Goal: Task Accomplishment & Management: Use online tool/utility

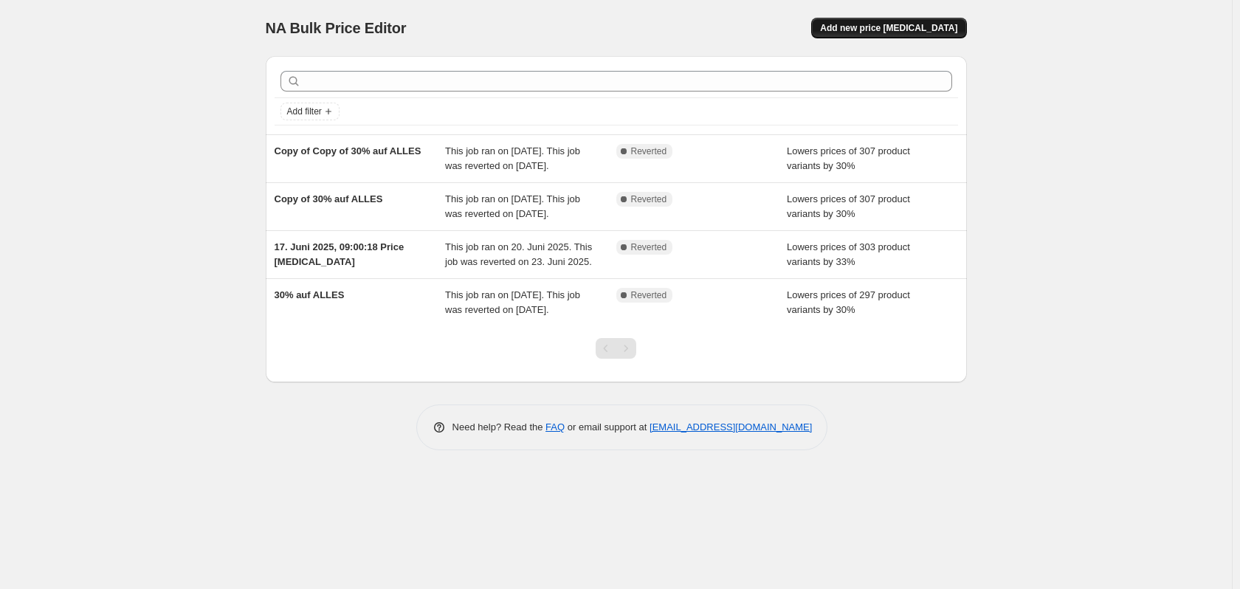
click at [883, 24] on span "Add new price [MEDICAL_DATA]" at bounding box center [888, 28] width 137 height 12
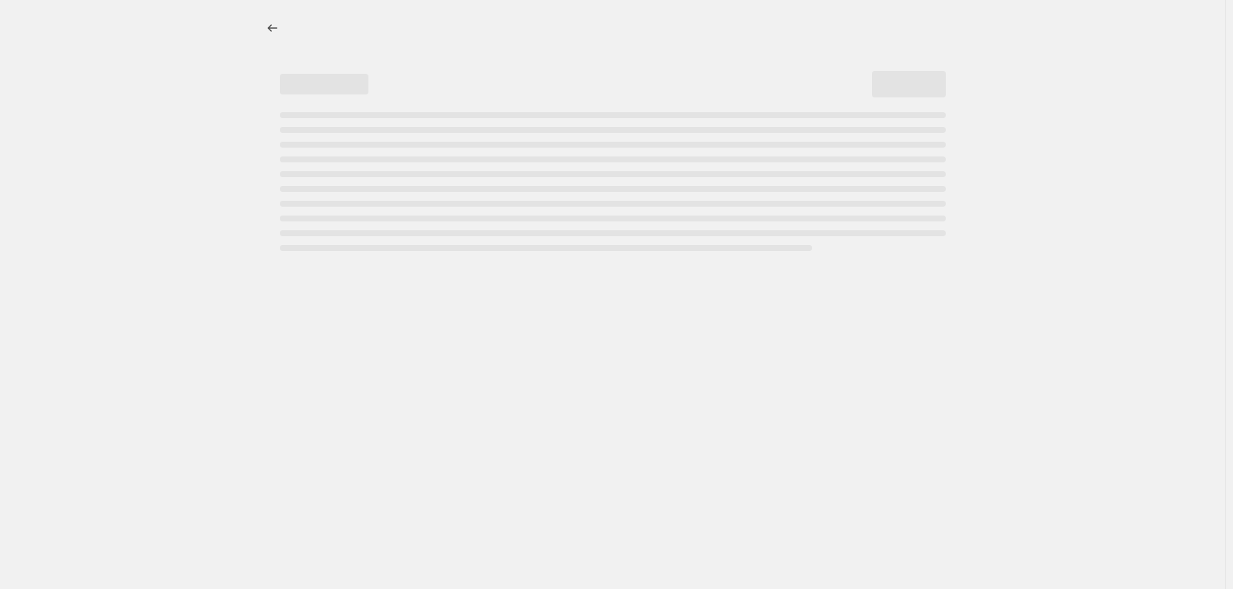
select select "percentage"
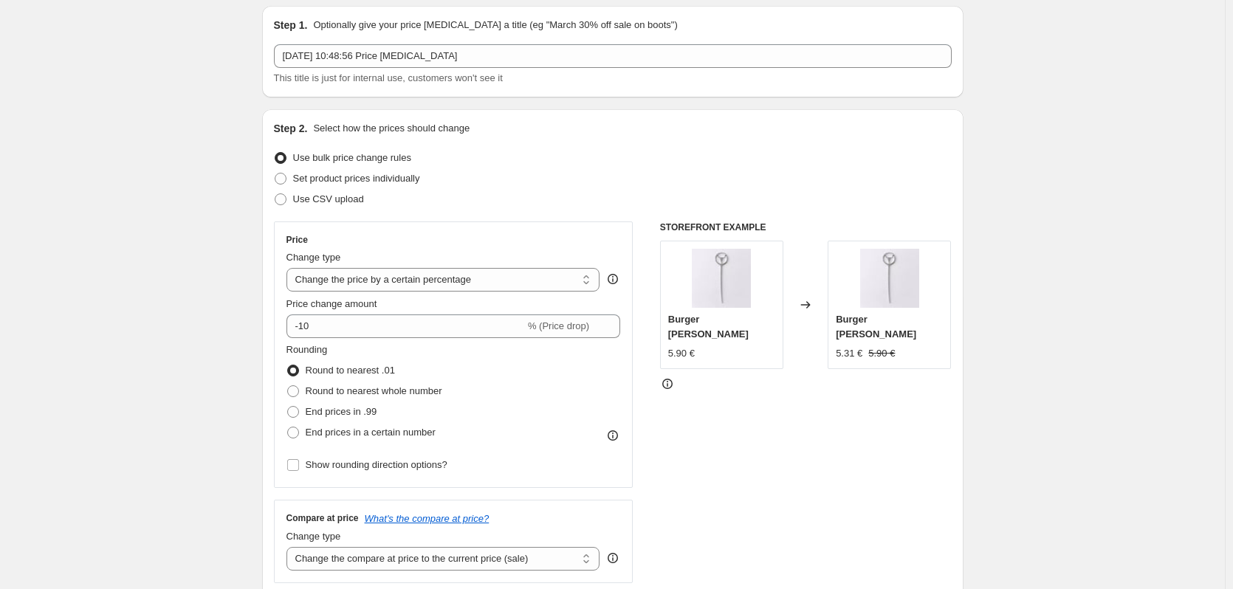
scroll to position [74, 0]
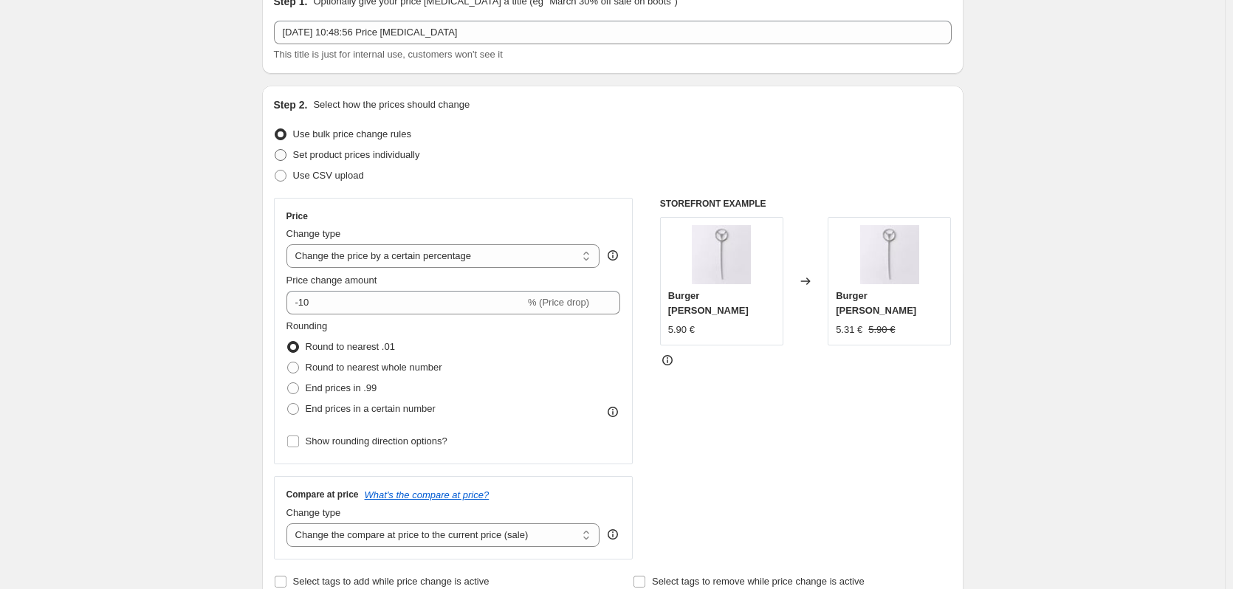
click at [351, 156] on span "Set product prices individually" at bounding box center [356, 154] width 127 height 11
click at [275, 150] on input "Set product prices individually" at bounding box center [275, 149] width 1 height 1
radio input "true"
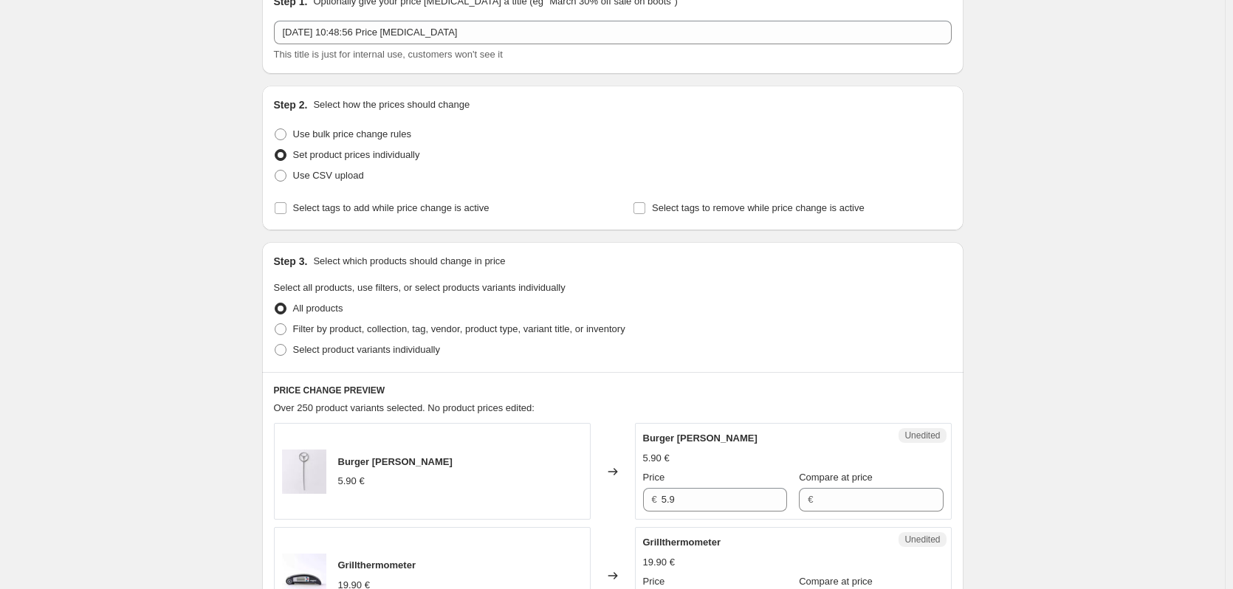
scroll to position [148, 0]
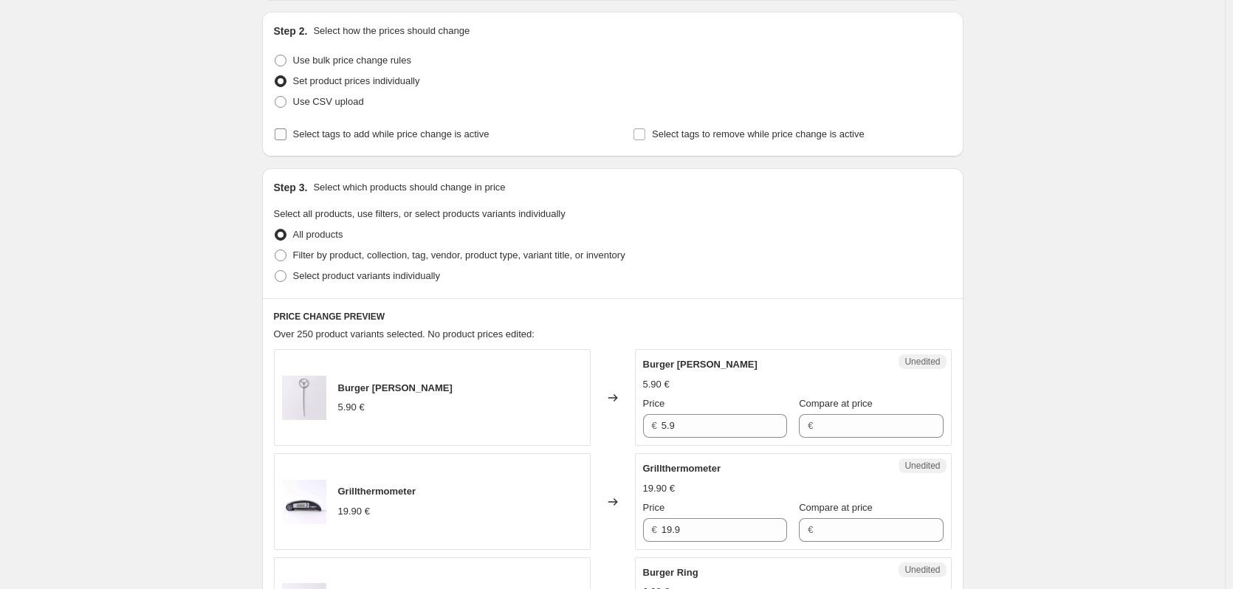
click at [392, 134] on span "Select tags to add while price change is active" at bounding box center [391, 133] width 196 height 11
click at [286, 134] on input "Select tags to add while price change is active" at bounding box center [281, 134] width 12 height 12
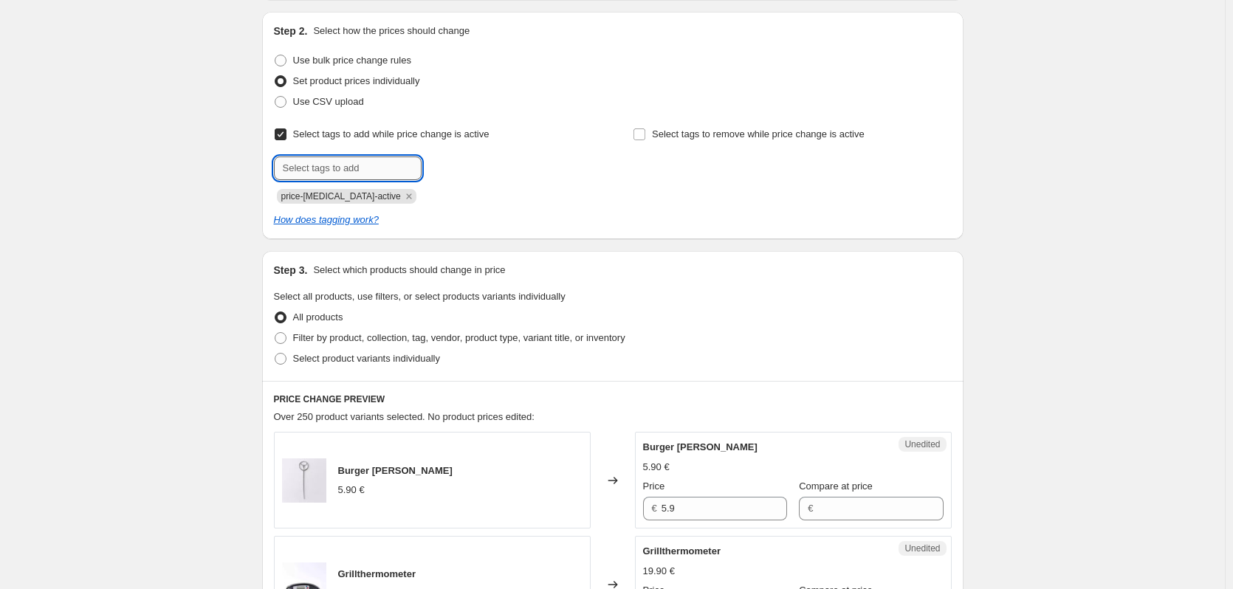
click at [370, 165] on input "text" at bounding box center [348, 168] width 148 height 24
click at [380, 138] on span "Select tags to add while price change is active" at bounding box center [391, 133] width 196 height 11
click at [286, 138] on input "Select tags to add while price change is active" at bounding box center [281, 134] width 12 height 12
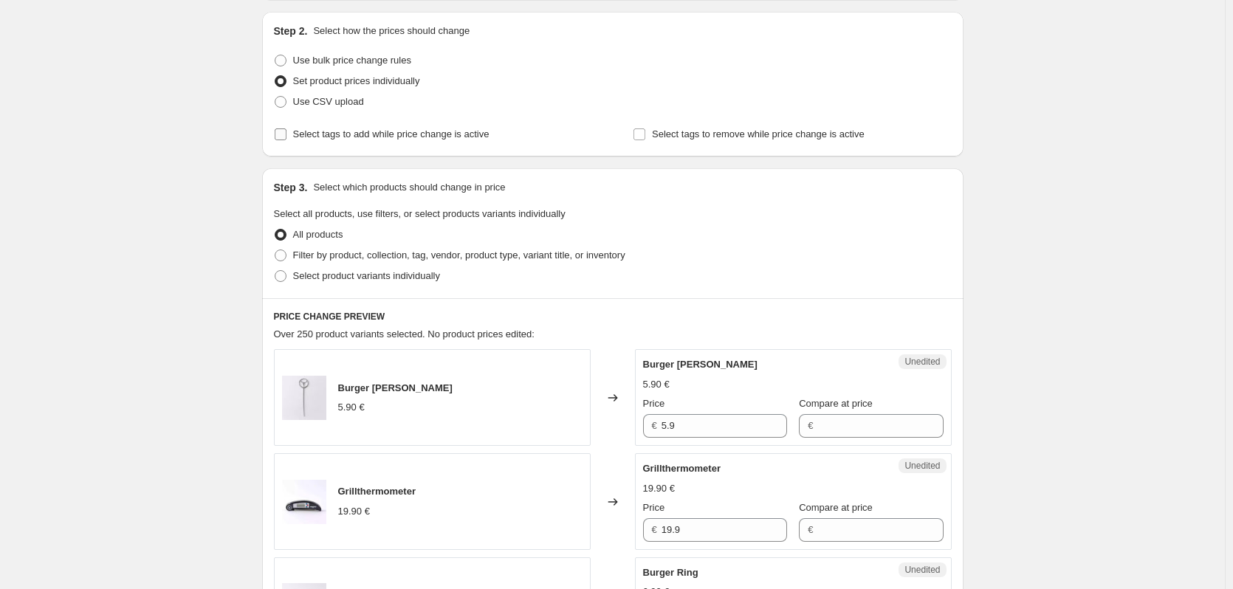
click at [380, 138] on span "Select tags to add while price change is active" at bounding box center [391, 133] width 196 height 11
click at [286, 138] on input "Select tags to add while price change is active" at bounding box center [281, 134] width 12 height 12
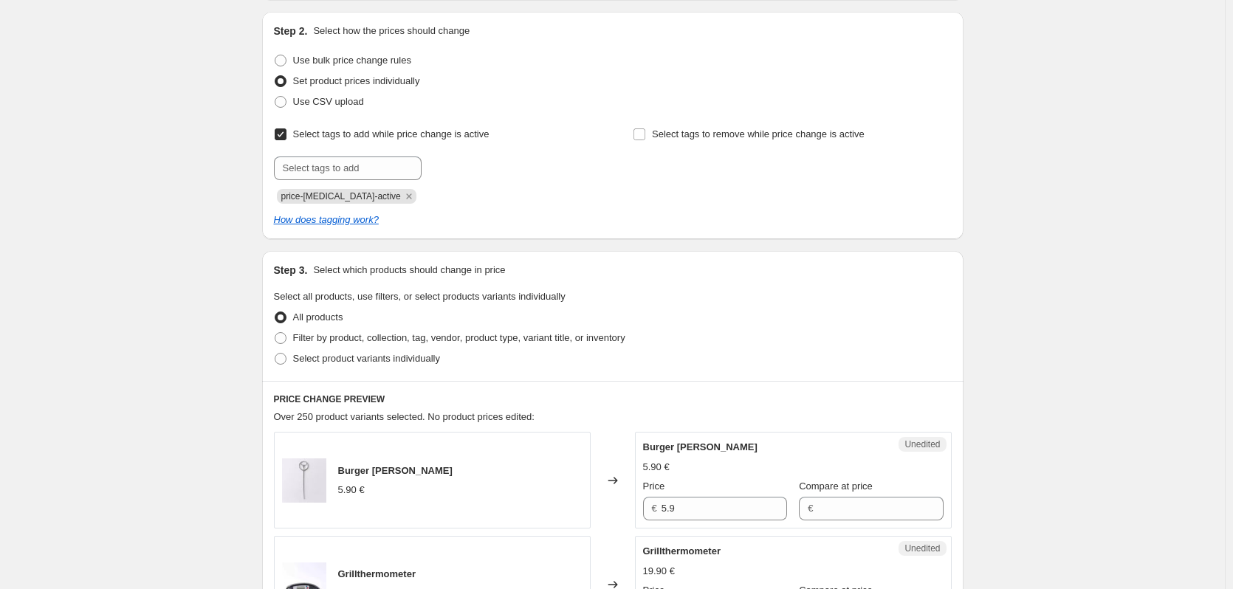
click at [380, 138] on span "Select tags to add while price change is active" at bounding box center [391, 133] width 196 height 11
click at [286, 138] on input "Select tags to add while price change is active" at bounding box center [281, 134] width 12 height 12
checkbox input "false"
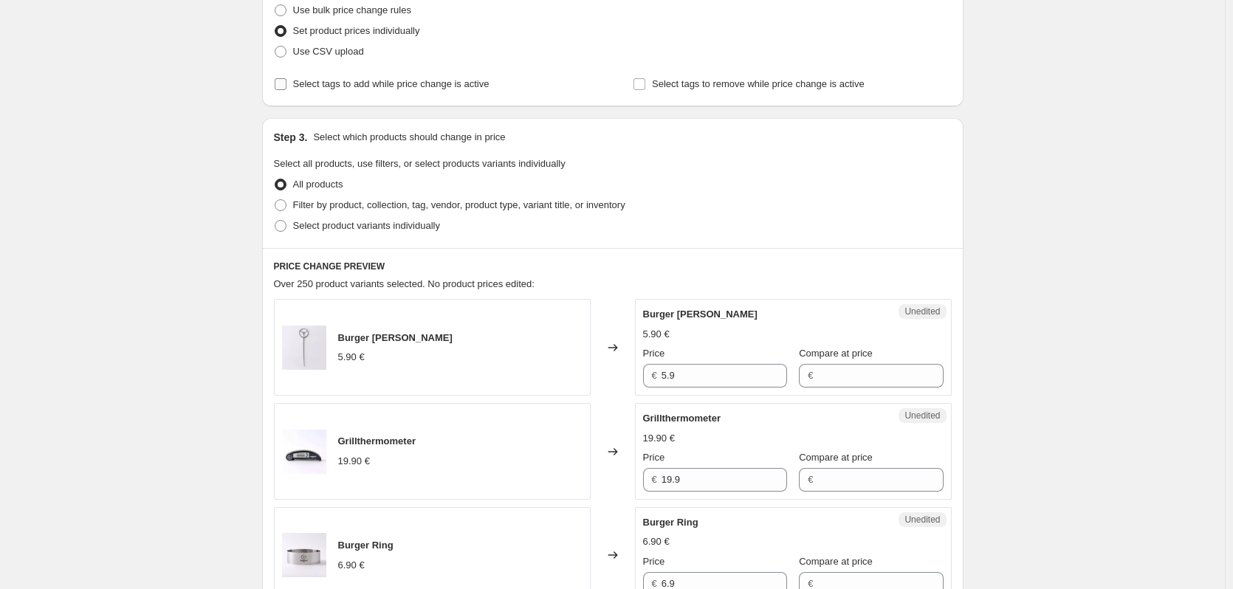
scroll to position [221, 0]
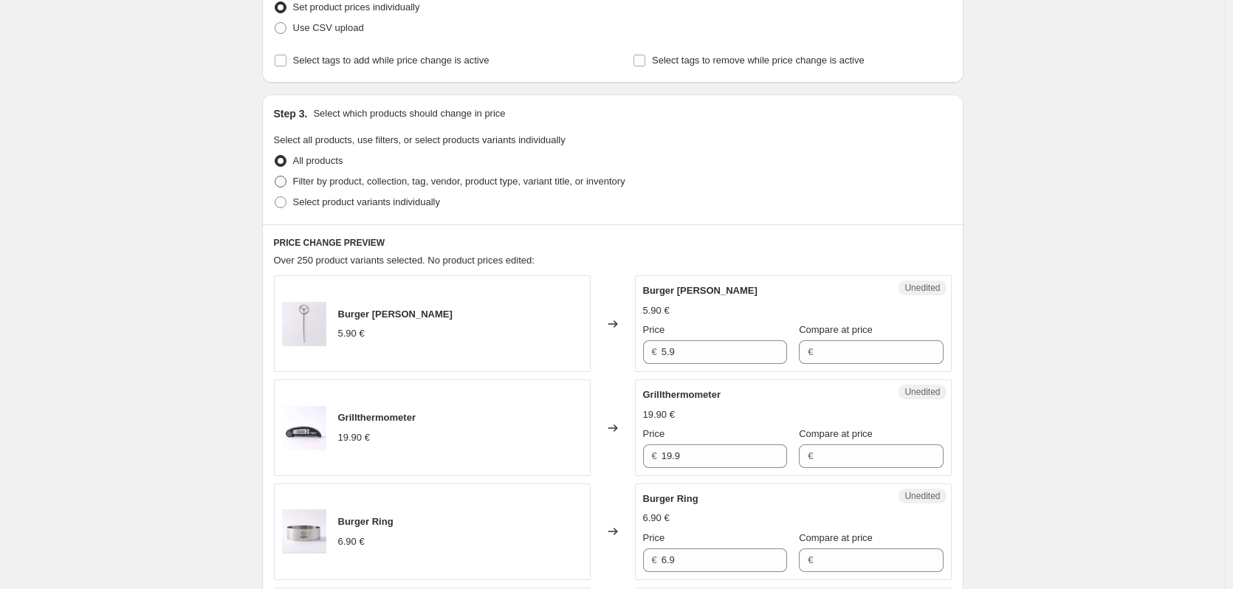
click at [348, 182] on span "Filter by product, collection, tag, vendor, product type, variant title, or inv…" at bounding box center [459, 181] width 332 height 11
click at [275, 176] on input "Filter by product, collection, tag, vendor, product type, variant title, or inv…" at bounding box center [275, 176] width 1 height 1
radio input "true"
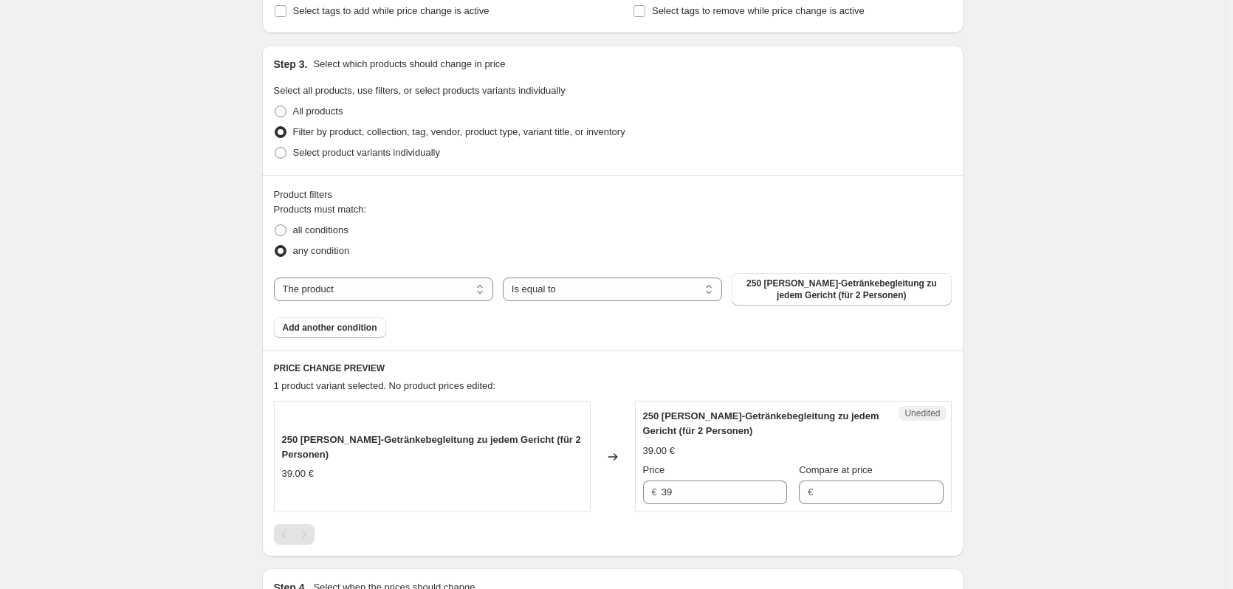
scroll to position [295, 0]
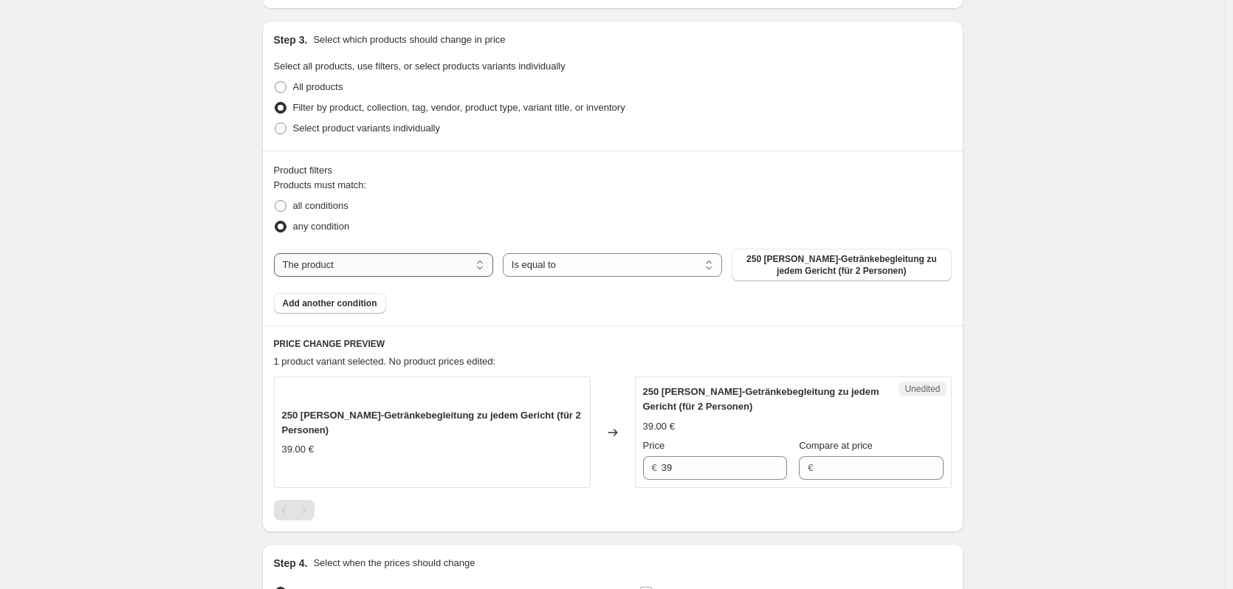
click at [395, 266] on select "The product The product's collection The product's tag The product's vendor The…" at bounding box center [383, 265] width 219 height 24
click at [685, 264] on select "Is equal to Is not equal to" at bounding box center [612, 265] width 219 height 24
click at [320, 204] on span "all conditions" at bounding box center [320, 205] width 55 height 11
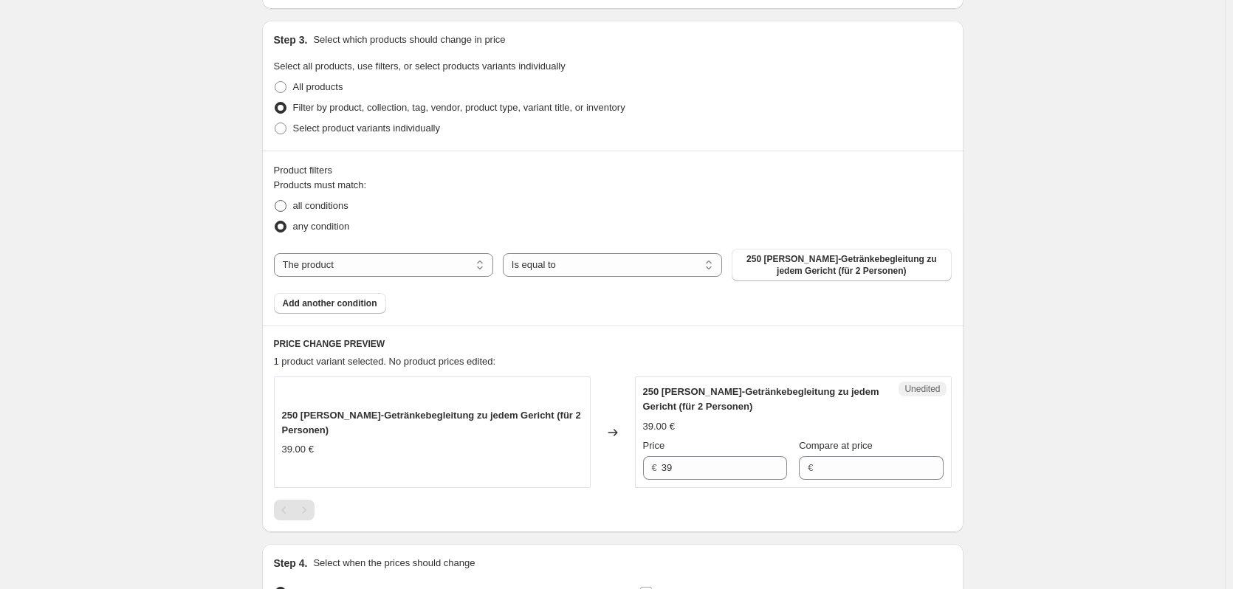
click at [275, 201] on input "all conditions" at bounding box center [275, 200] width 1 height 1
radio input "true"
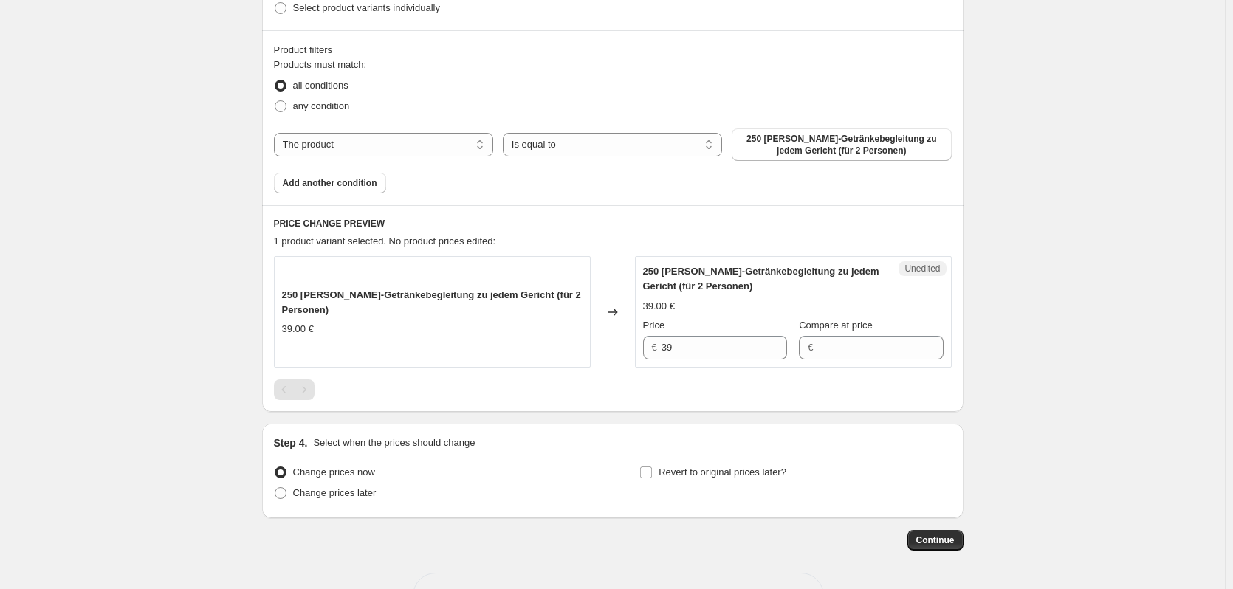
scroll to position [320, 0]
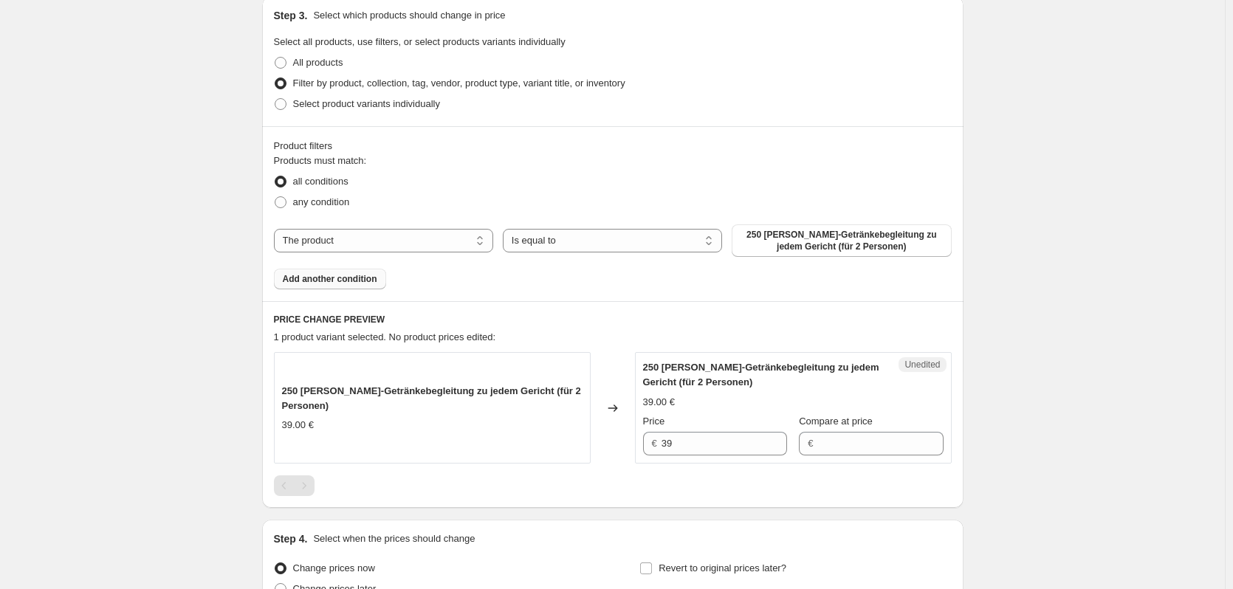
click at [356, 281] on span "Add another condition" at bounding box center [330, 279] width 94 height 12
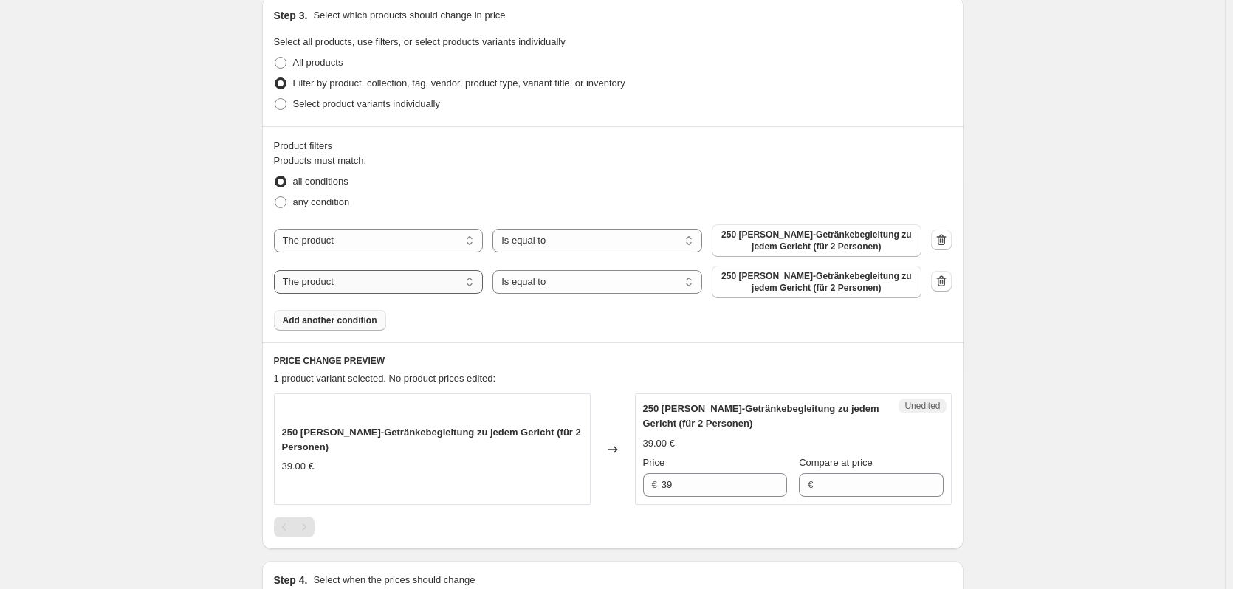
click at [380, 280] on select "The product The product's collection The product's tag The product's vendor The…" at bounding box center [379, 282] width 210 height 24
select select "collection"
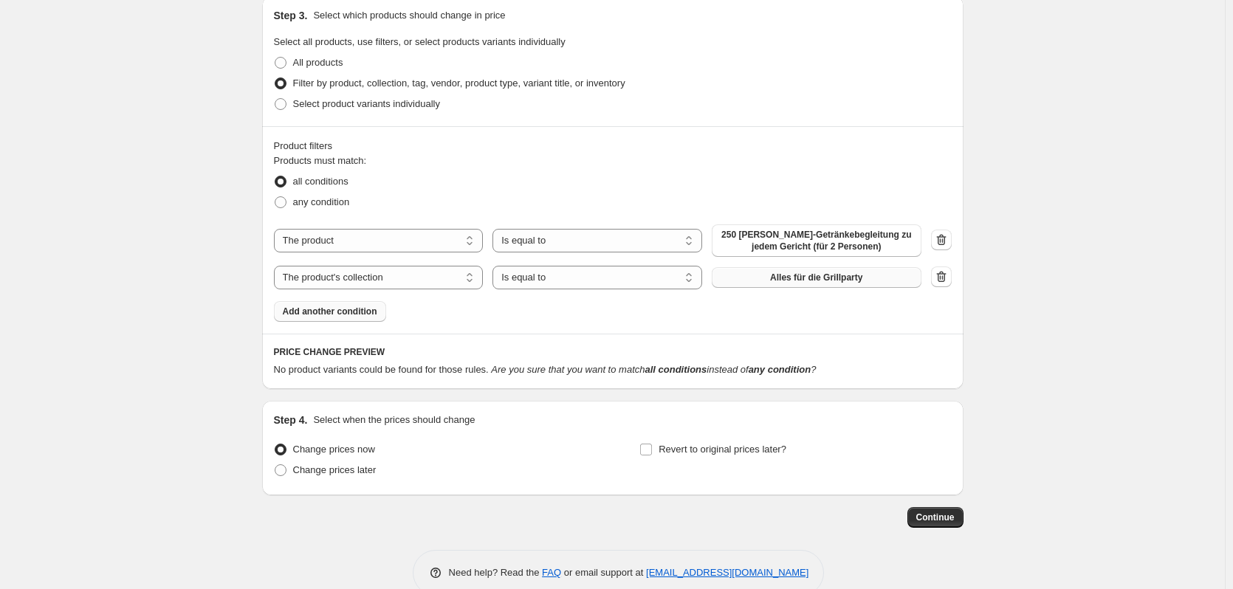
click at [778, 277] on span "Alles für die Grillparty" at bounding box center [816, 278] width 92 height 12
click at [348, 241] on select "The product The product's collection The product's tag The product's vendor The…" at bounding box center [379, 241] width 210 height 24
select select "collection"
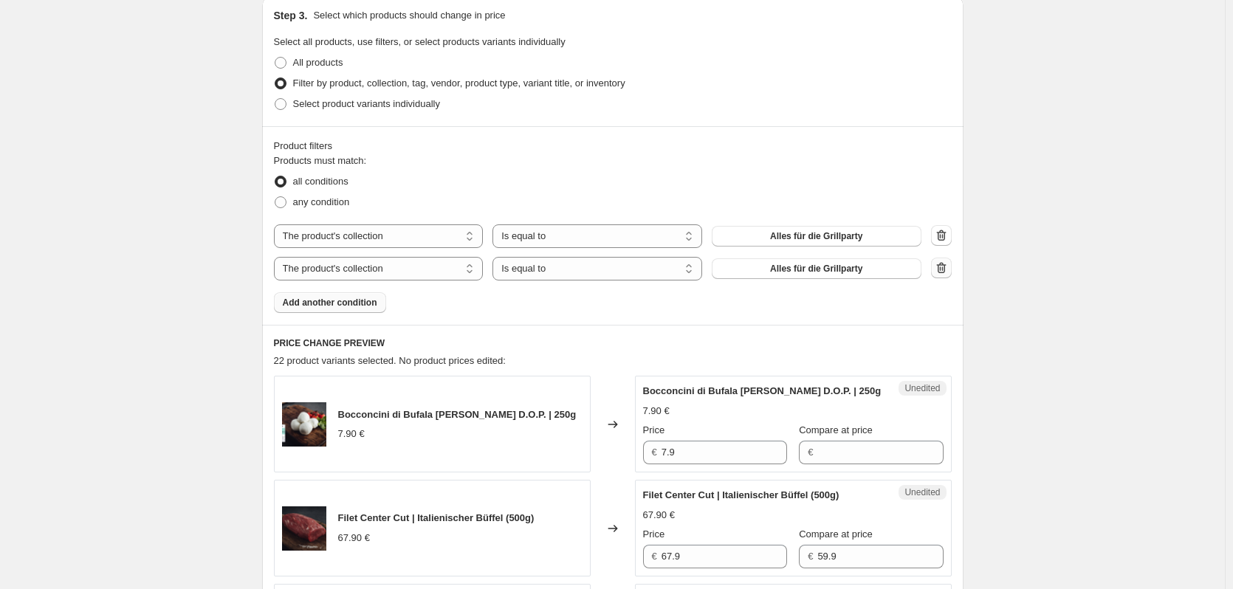
click at [945, 272] on icon "button" at bounding box center [941, 268] width 10 height 11
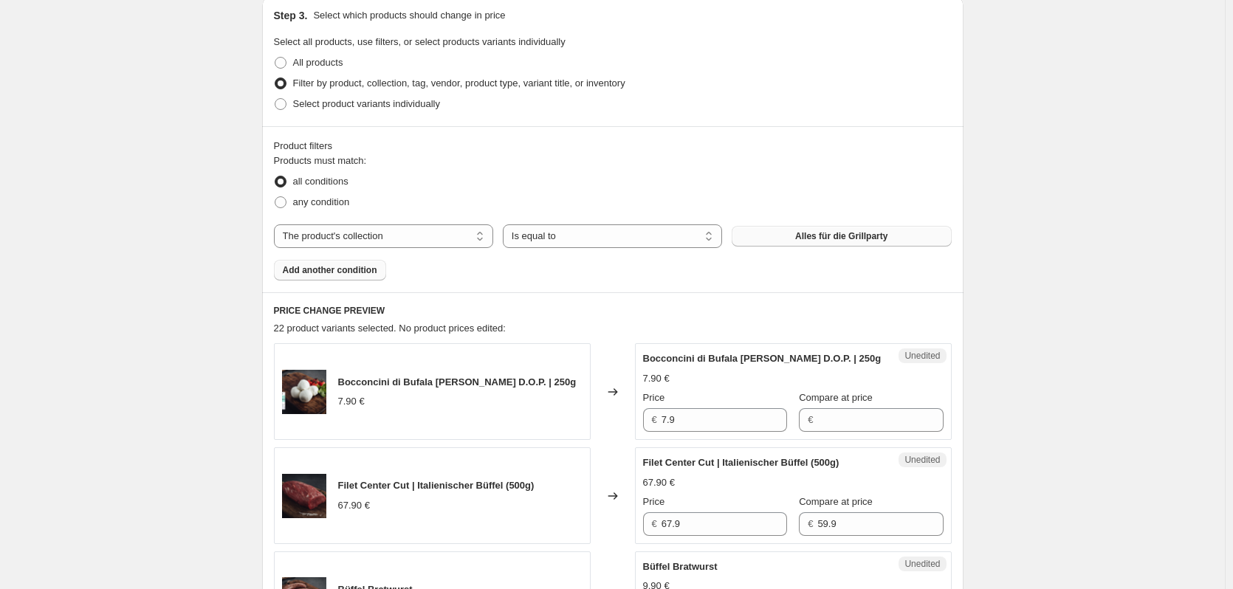
click at [813, 239] on span "Alles für die Grillparty" at bounding box center [841, 236] width 92 height 12
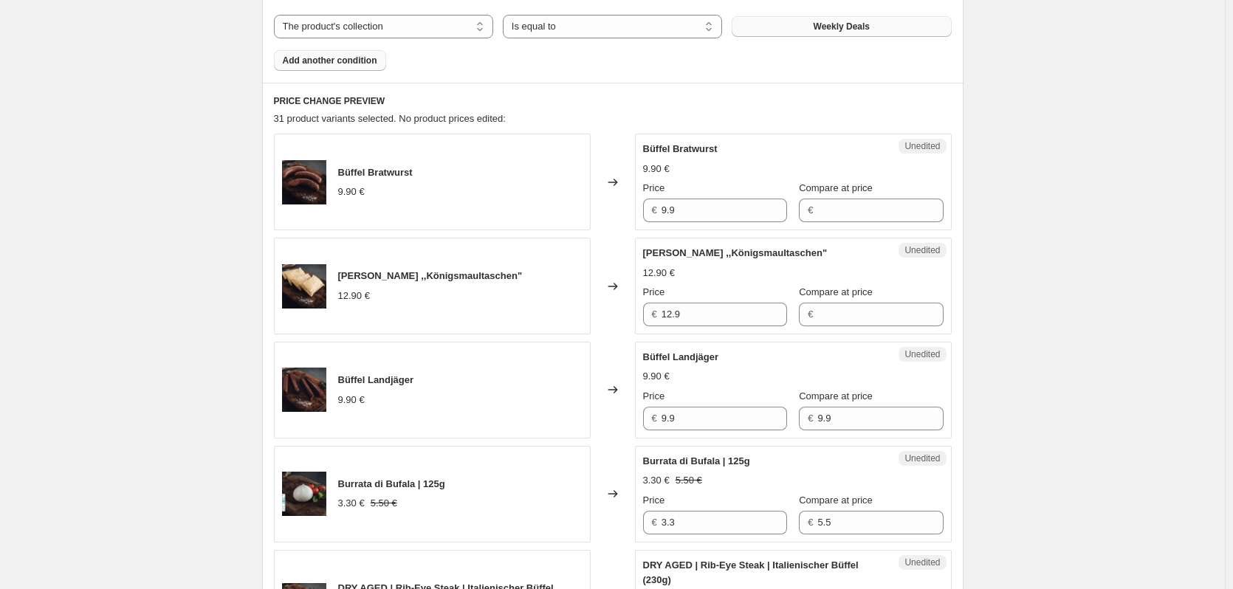
scroll to position [541, 0]
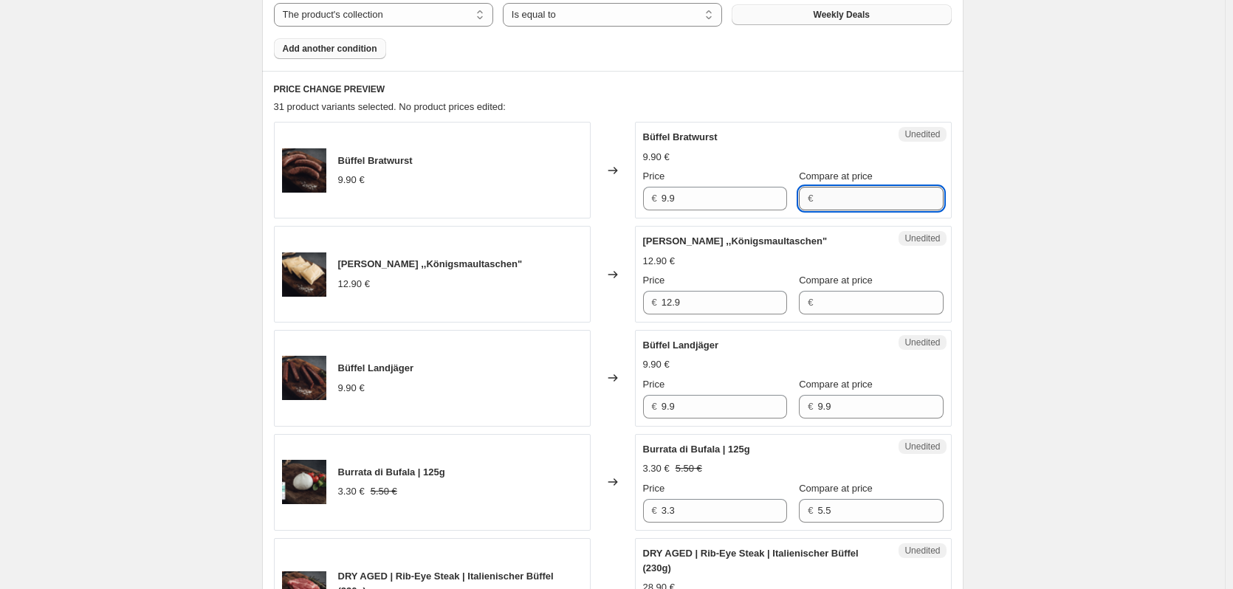
click at [880, 199] on input "Compare at price" at bounding box center [879, 199] width 125 height 24
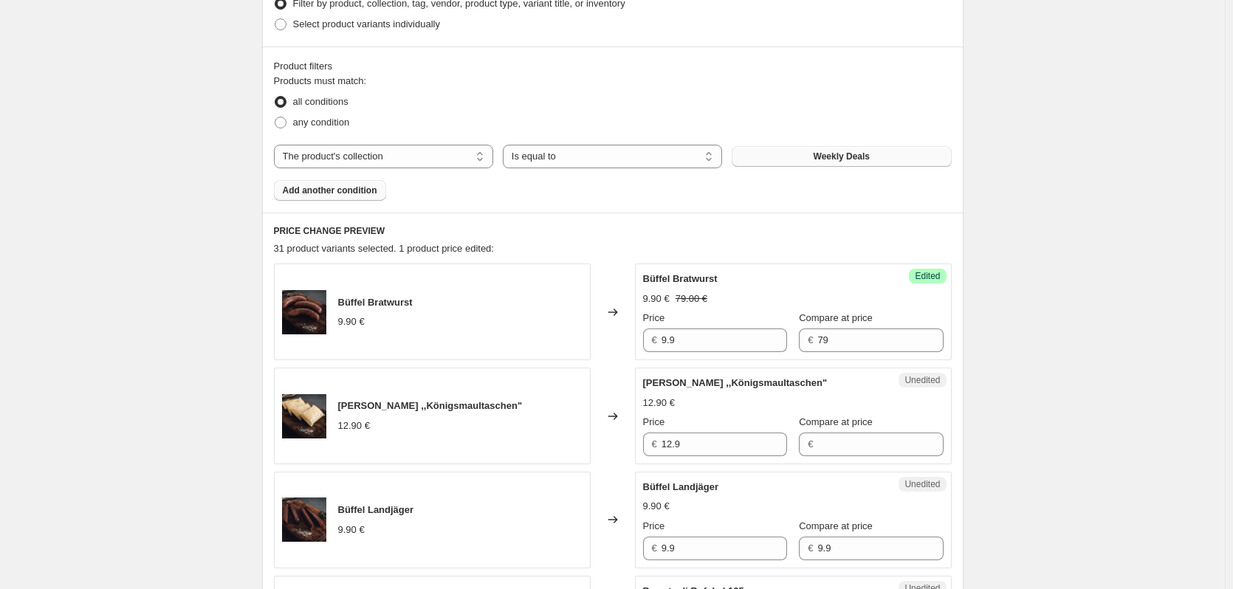
scroll to position [393, 0]
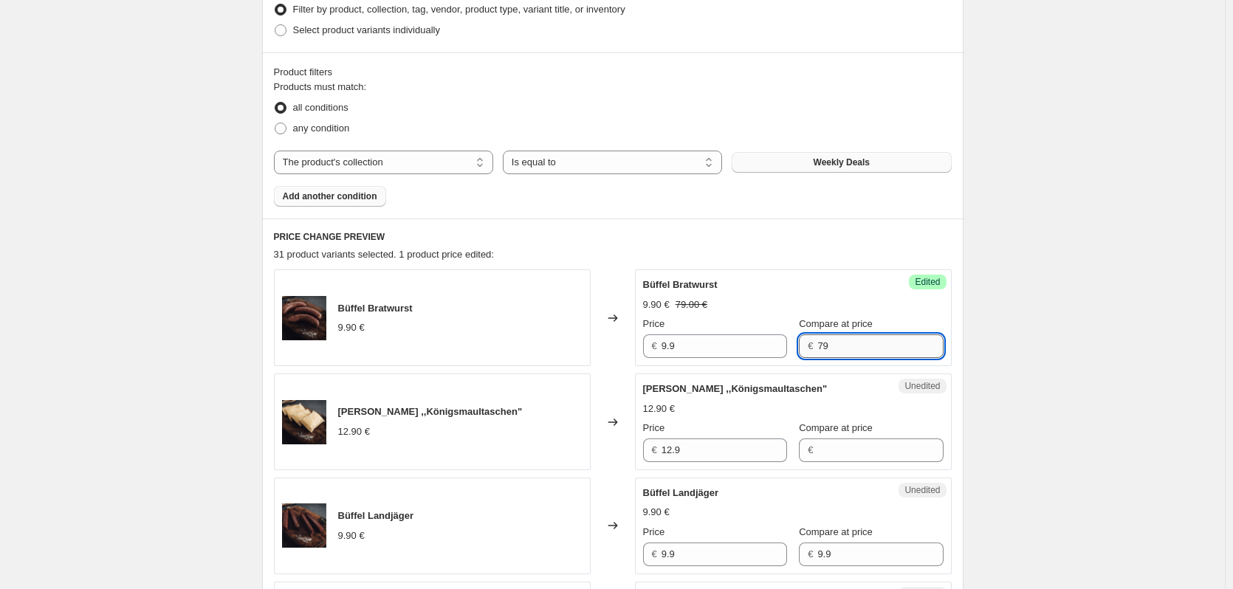
click at [868, 353] on input "79" at bounding box center [879, 346] width 125 height 24
type input "7"
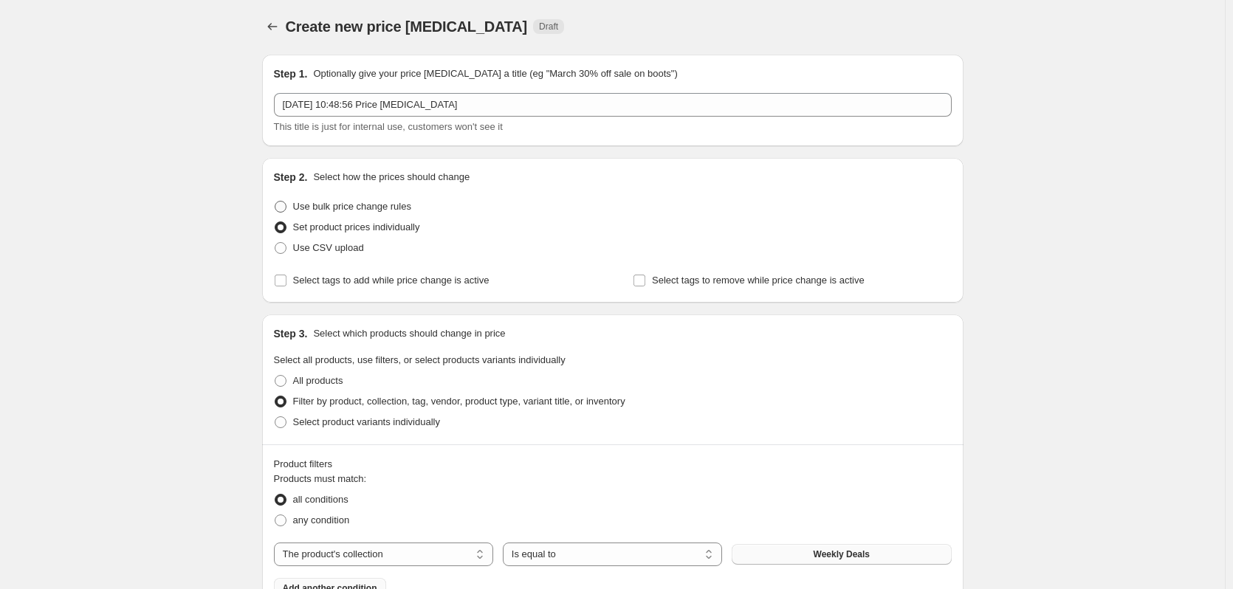
scroll to position [0, 0]
click at [373, 214] on span "Use bulk price change rules" at bounding box center [352, 208] width 118 height 15
click at [275, 203] on input "Use bulk price change rules" at bounding box center [275, 202] width 1 height 1
radio input "true"
select select "percentage"
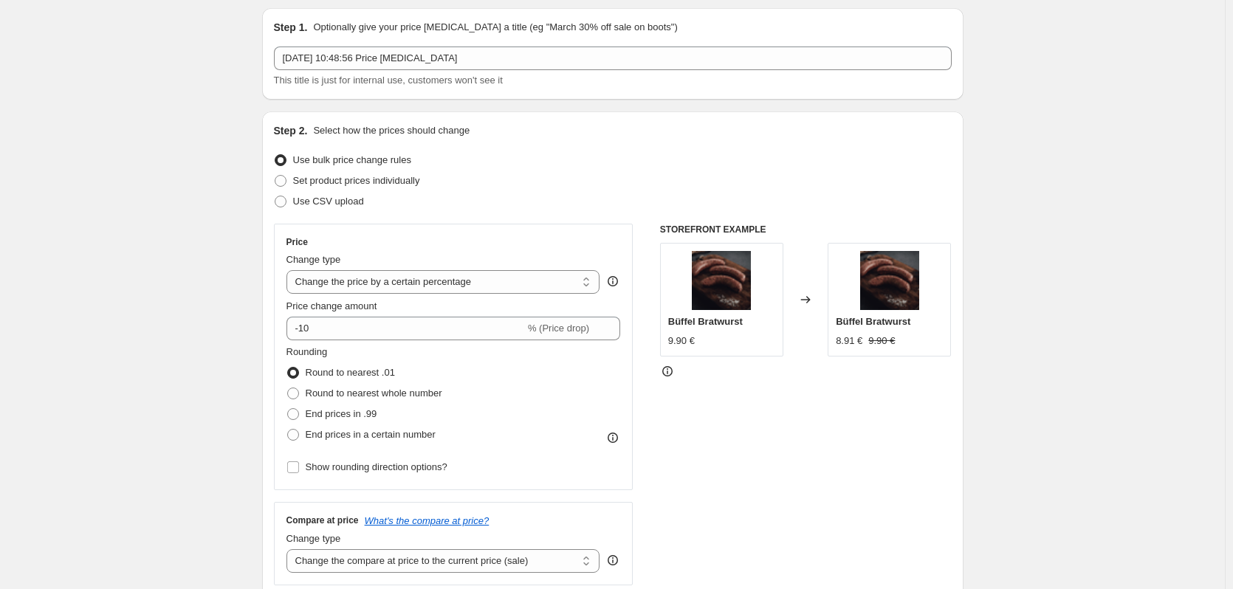
scroll to position [74, 0]
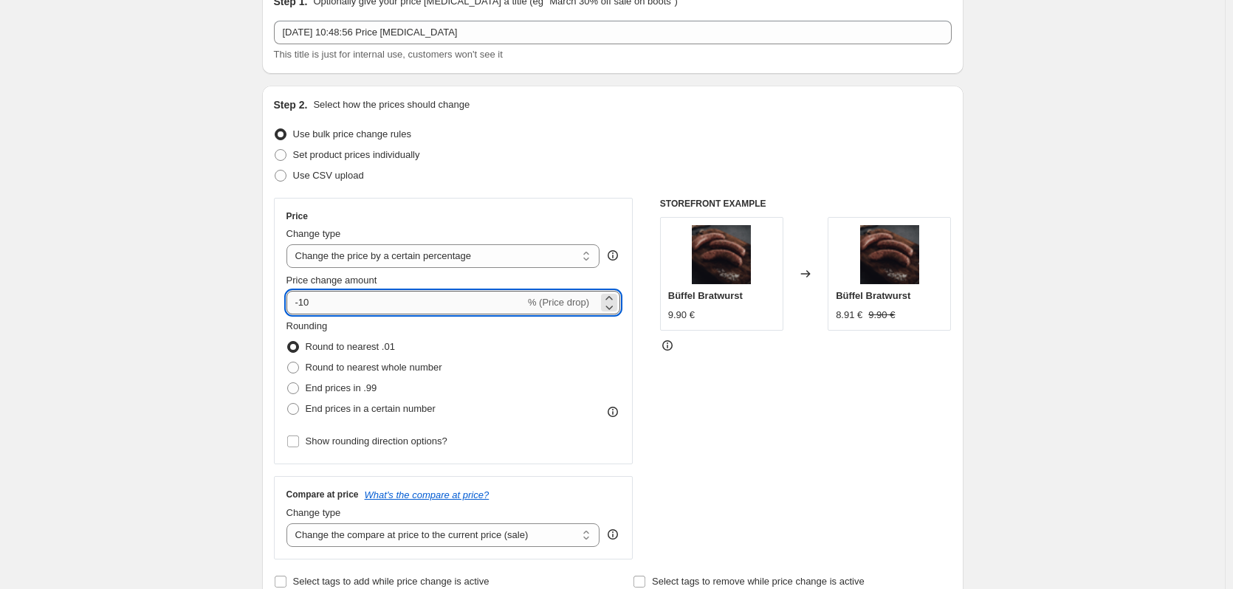
click at [452, 303] on input "-10" at bounding box center [405, 303] width 238 height 24
type input "-1"
type input "-25"
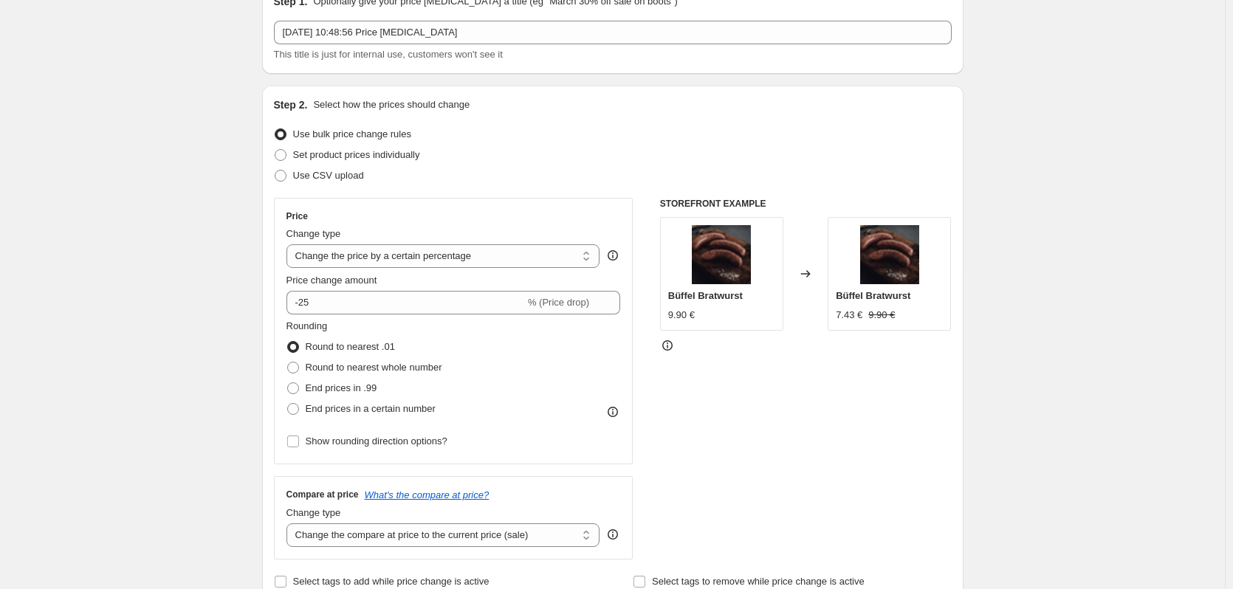
click at [474, 258] on select "Change the price to a certain amount Change the price by a certain amount Chang…" at bounding box center [443, 256] width 314 height 24
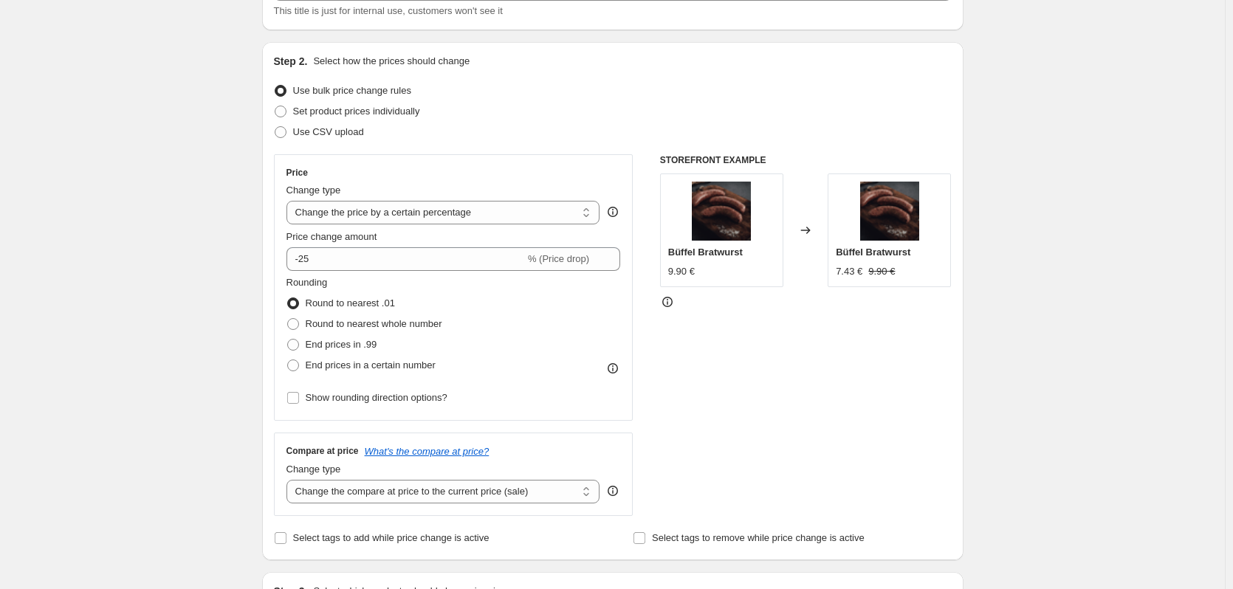
scroll to position [0, 0]
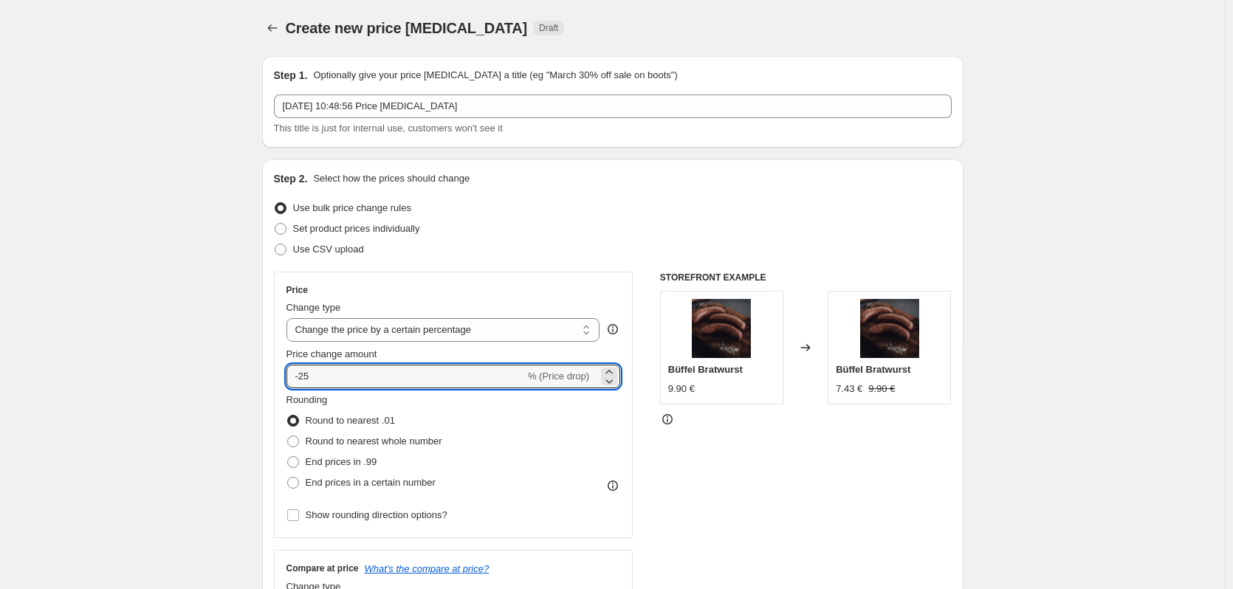
drag, startPoint x: 338, startPoint y: 374, endPoint x: 266, endPoint y: 375, distance: 72.3
click at [266, 375] on div "Step 2. Select how the prices should change Use bulk price change rules Set pro…" at bounding box center [612, 418] width 701 height 518
type input "-30"
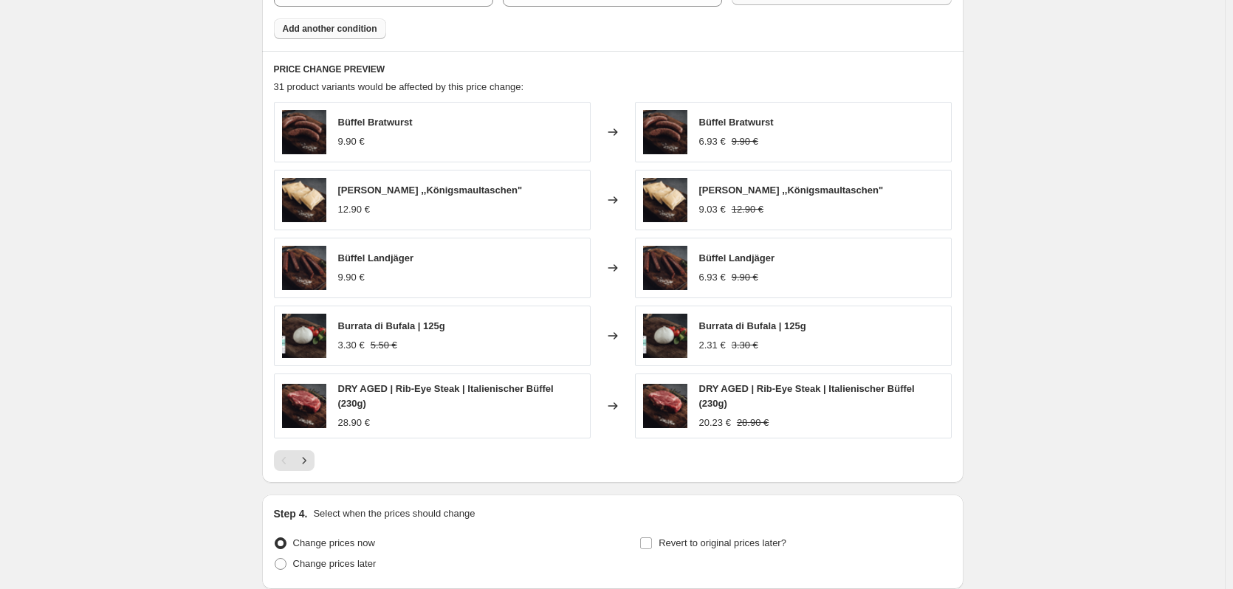
scroll to position [959, 0]
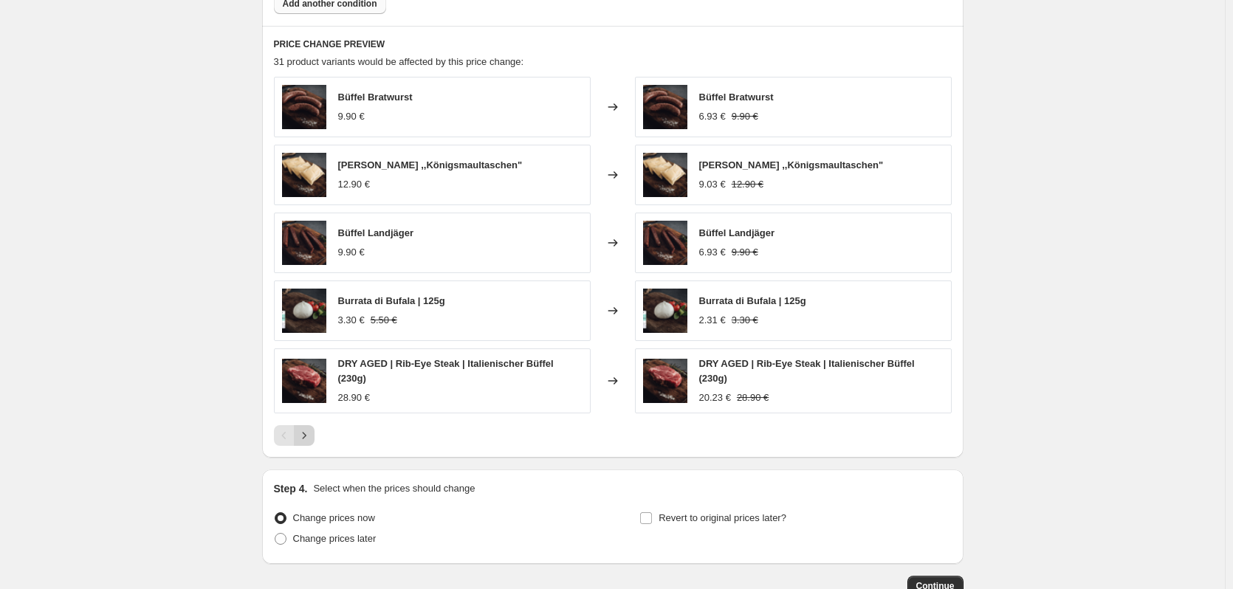
click at [314, 430] on button "Next" at bounding box center [304, 435] width 21 height 21
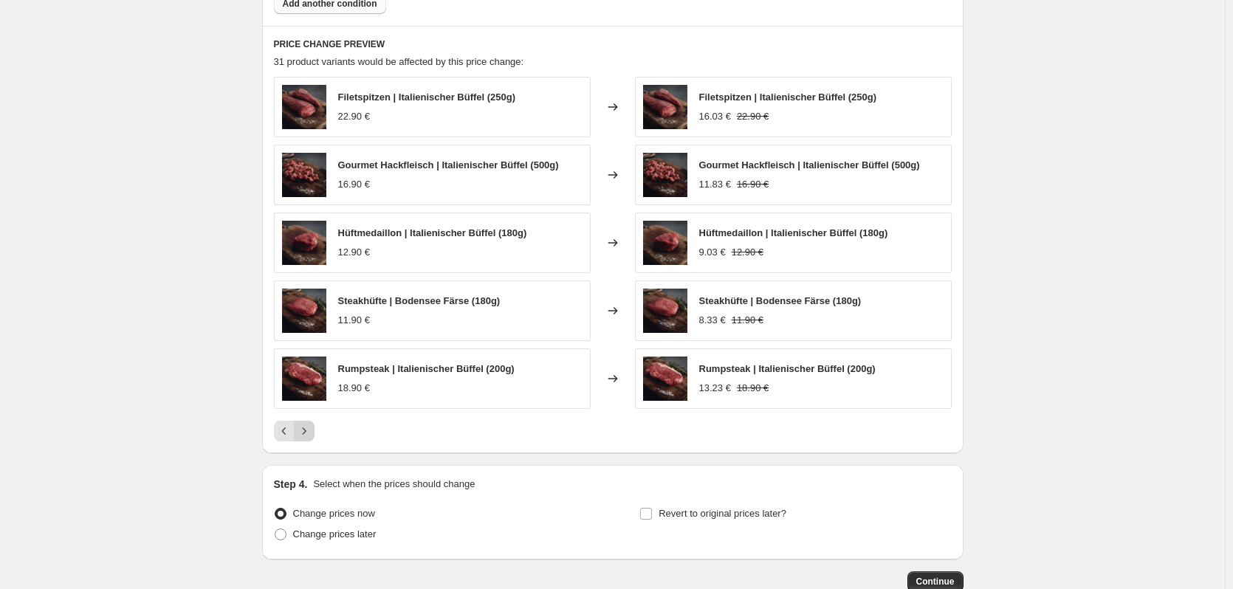
click at [311, 432] on icon "Next" at bounding box center [304, 431] width 15 height 15
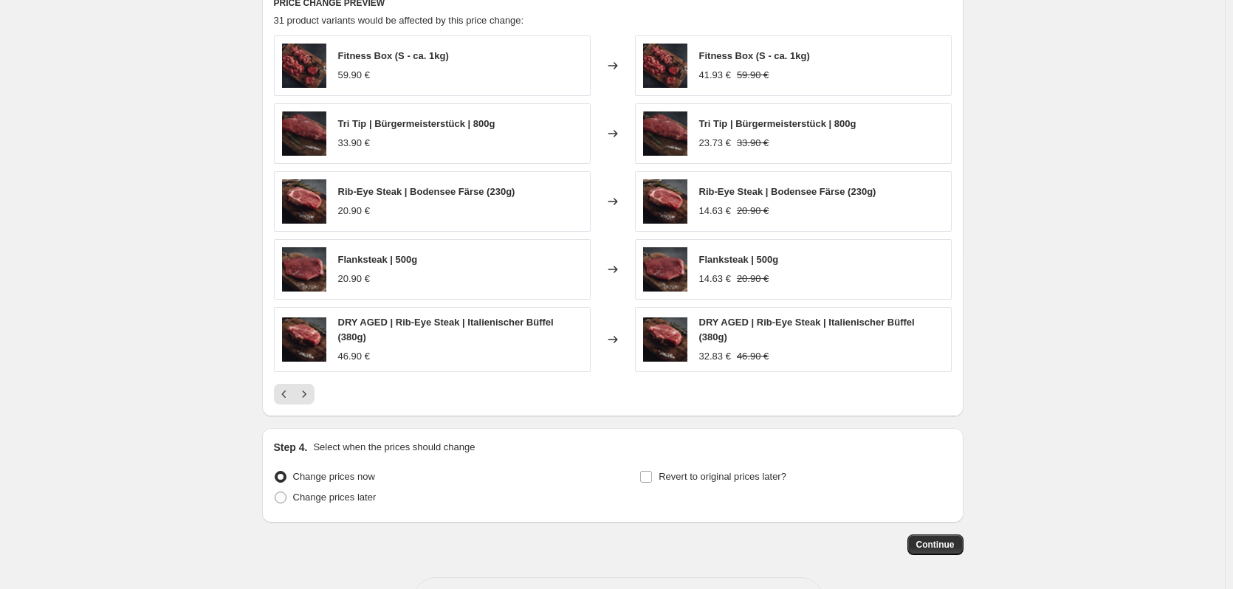
scroll to position [1033, 0]
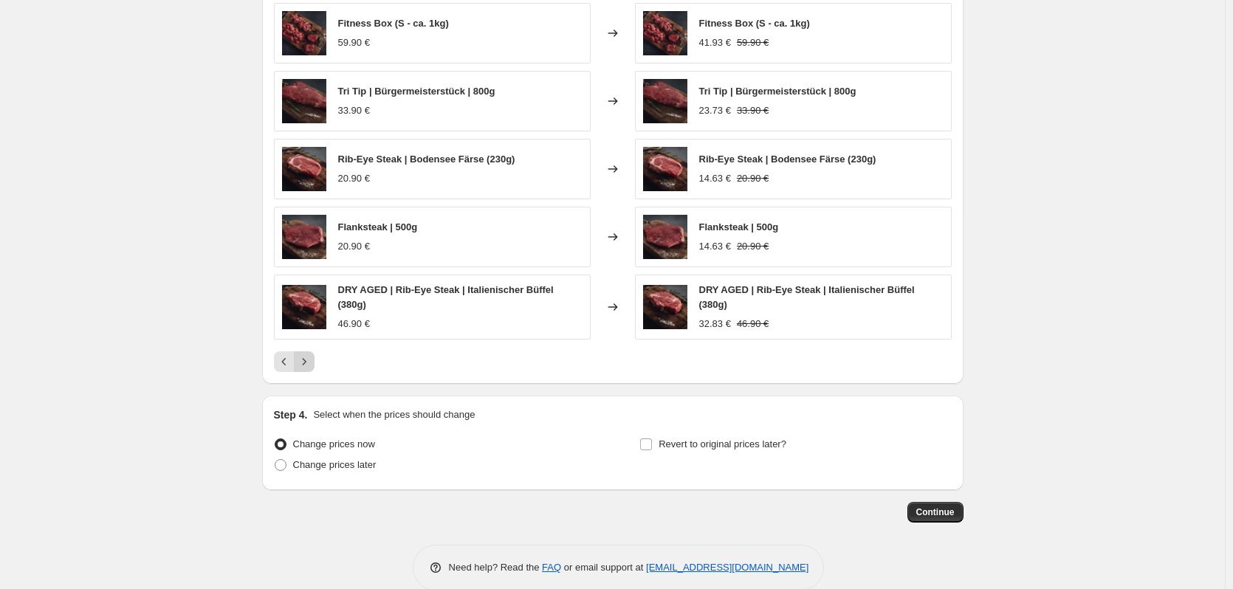
click at [309, 354] on icon "Next" at bounding box center [304, 361] width 15 height 15
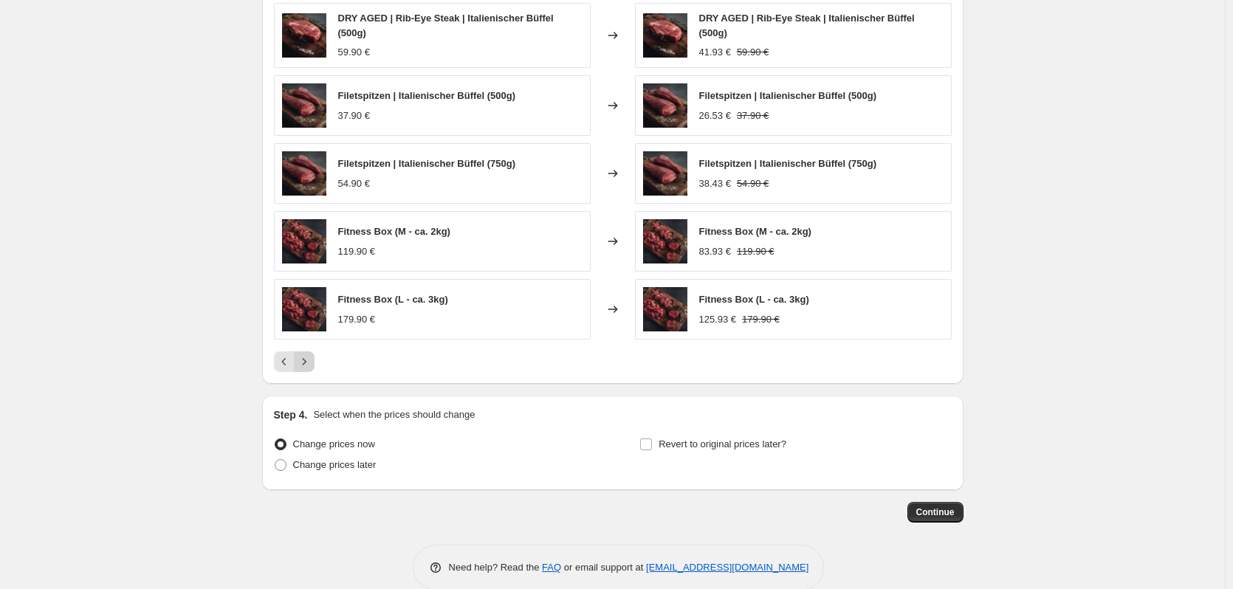
click at [311, 361] on icon "Next" at bounding box center [304, 361] width 15 height 15
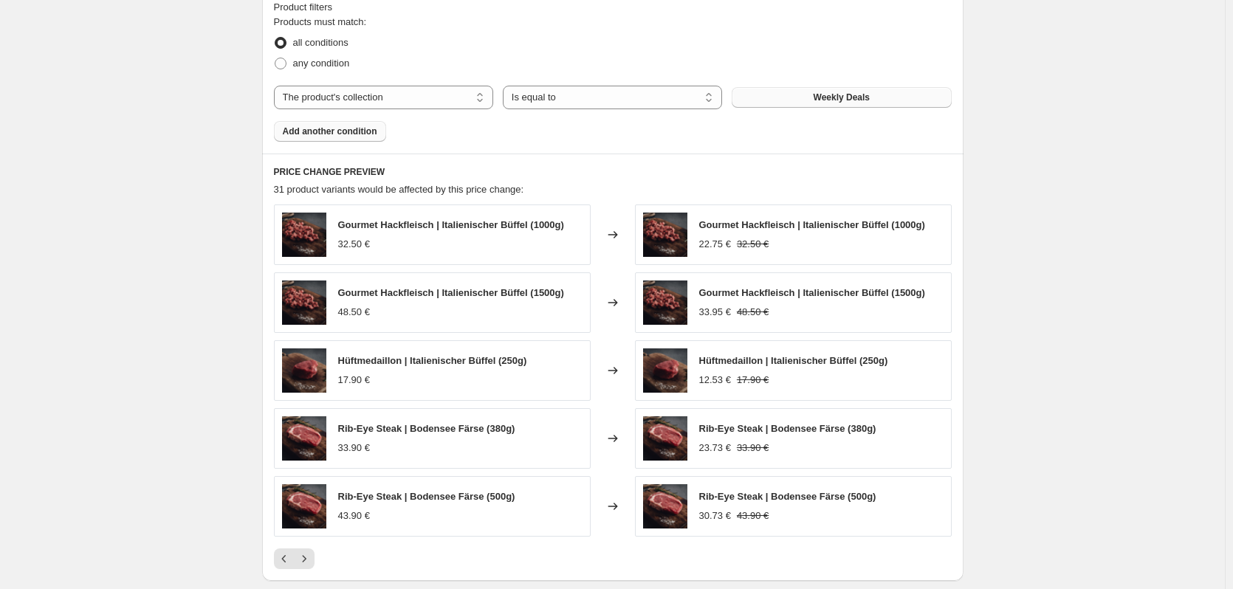
scroll to position [979, 0]
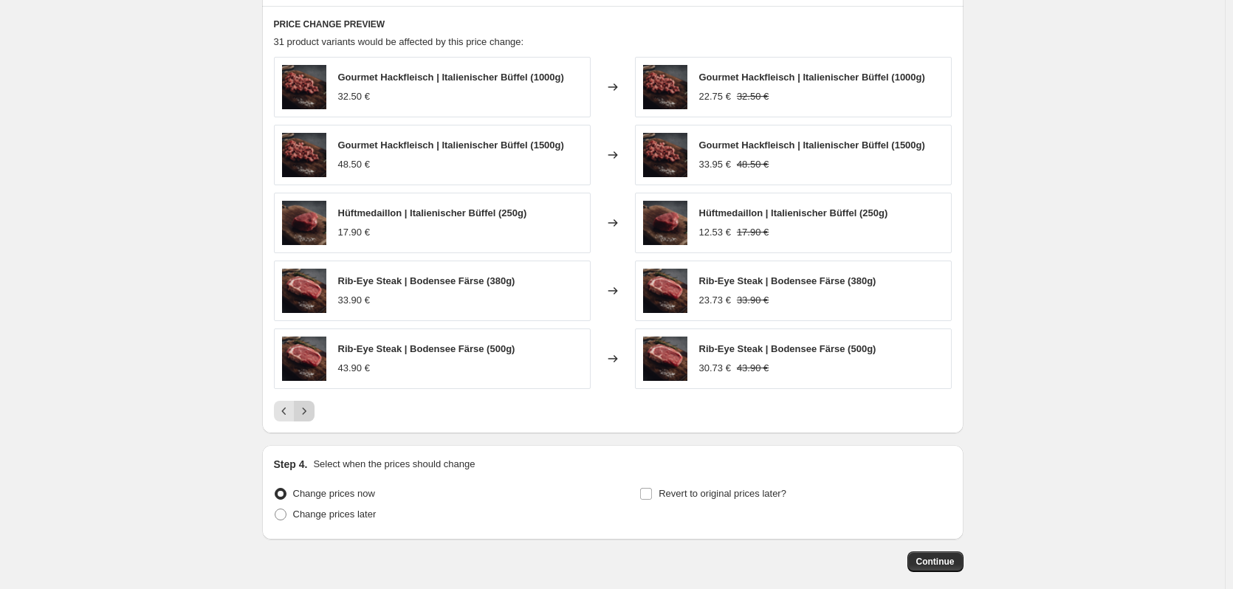
click at [311, 411] on icon "Next" at bounding box center [304, 411] width 15 height 15
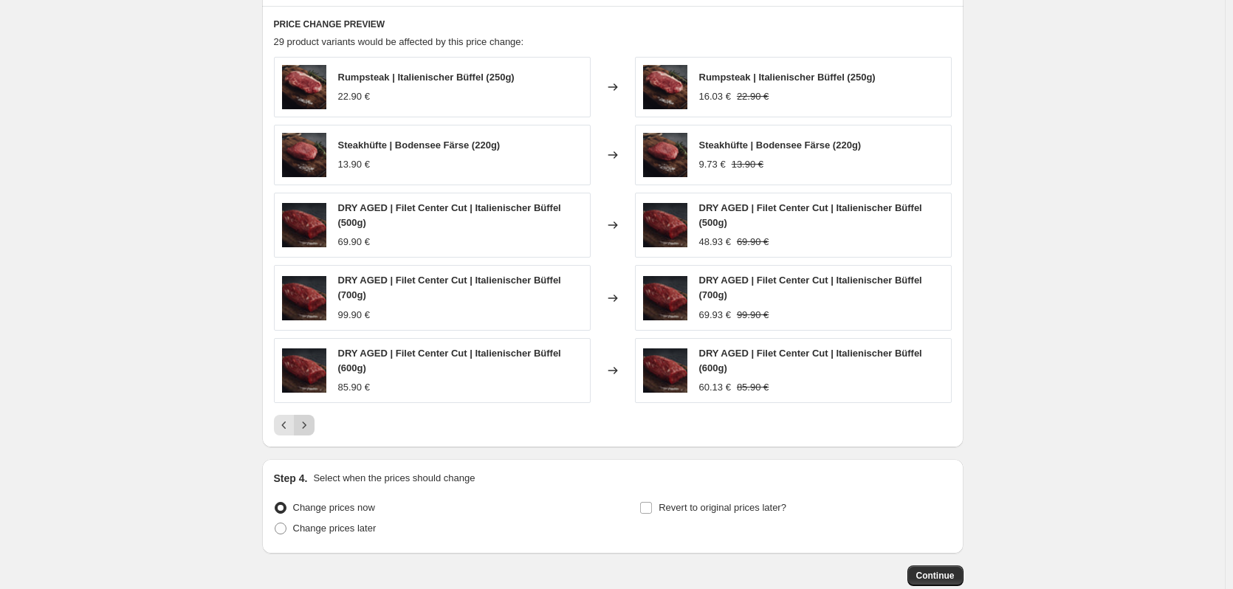
click at [311, 430] on icon "Next" at bounding box center [304, 425] width 15 height 15
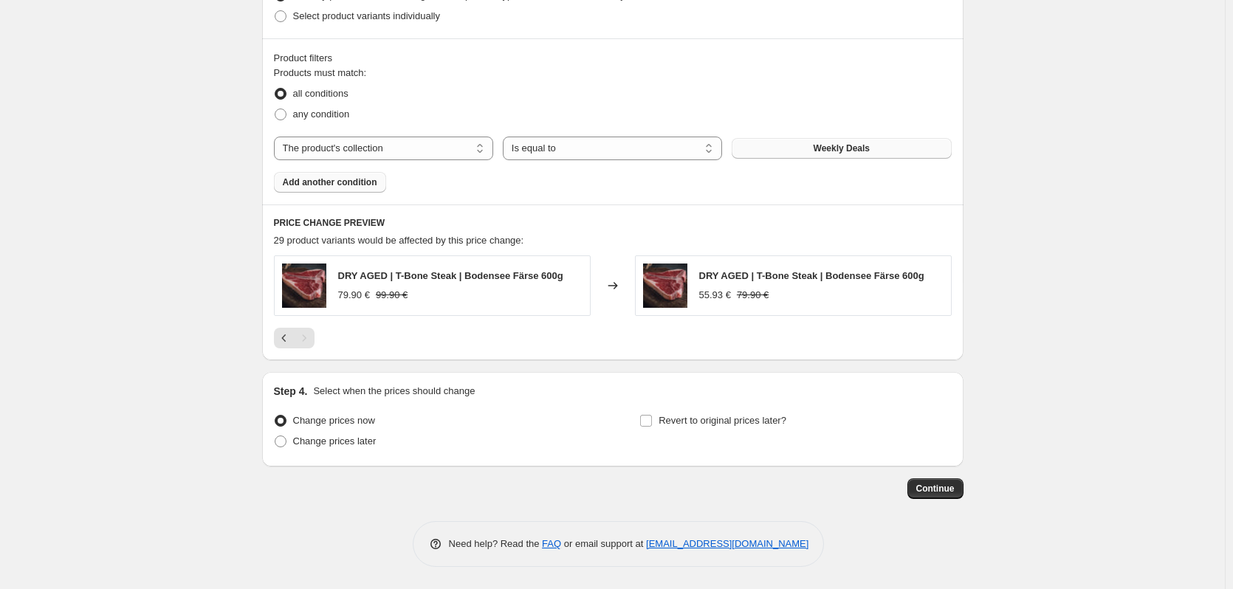
scroll to position [782, 0]
click at [286, 338] on icon "Previous" at bounding box center [284, 338] width 15 height 15
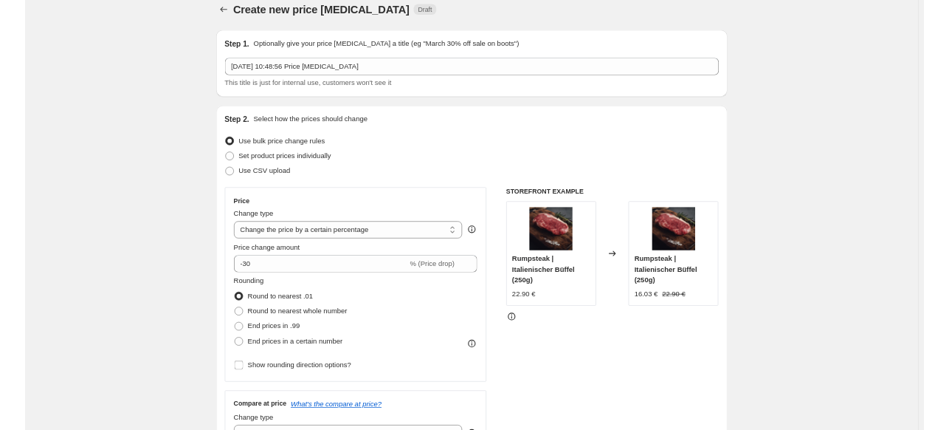
scroll to position [0, 0]
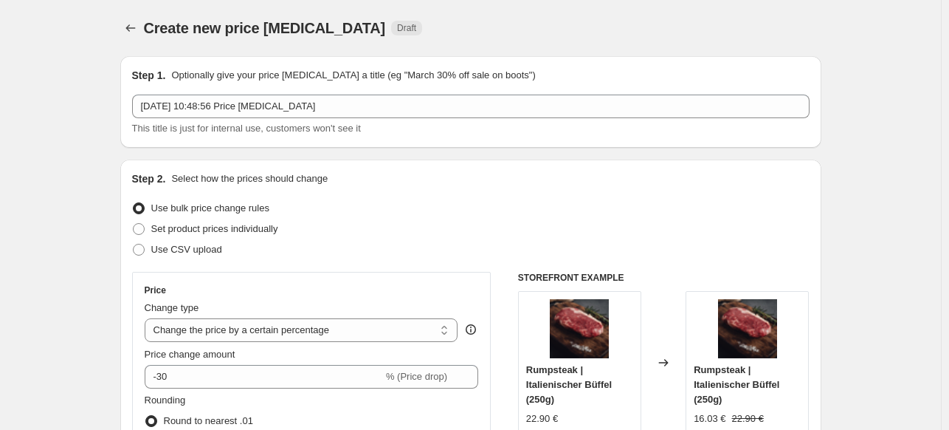
scroll to position [148, 0]
